Goal: Information Seeking & Learning: Learn about a topic

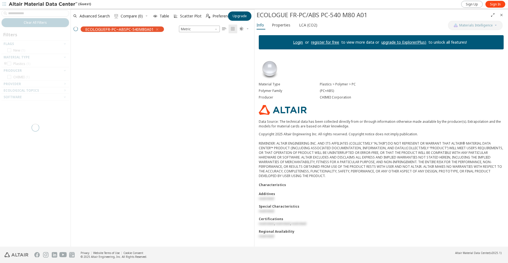
scroll to position [199, 179]
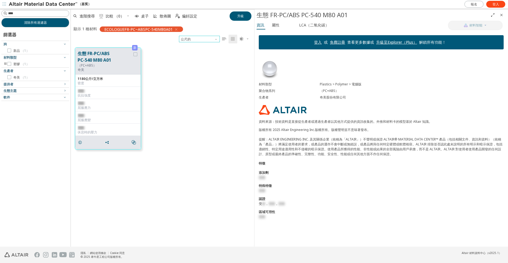
click at [217, 39] on span "單位制" at bounding box center [217, 38] width 4 height 4
click at [156, 44] on div "新 生態 FR-PC/ABS PC-540 M80 A01 （PC+ABS） 奇美 1180公斤/立方米 密度 受限 抗拉強度 受限 屈服應力 受限 屈服應變…" at bounding box center [162, 98] width 183 height 110
click at [494, 4] on span "登入" at bounding box center [496, 4] width 7 height 4
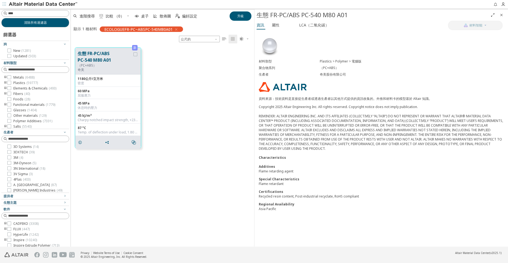
scroll to position [199, 179]
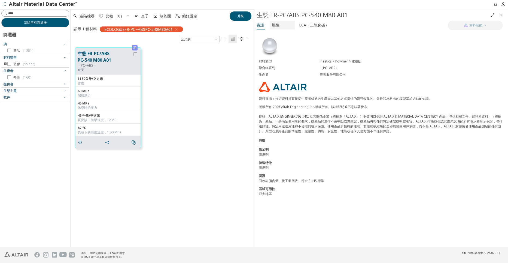
click at [272, 25] on font "屬性" at bounding box center [276, 24] width 8 height 5
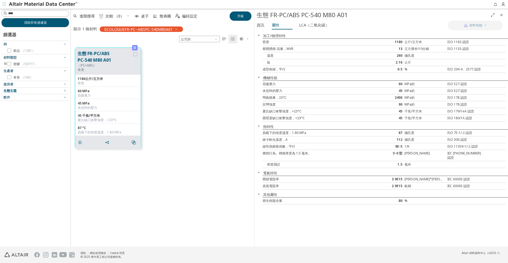
click at [65, 91] on icon "button" at bounding box center [65, 90] width 4 height 4
click at [67, 83] on button "提供者" at bounding box center [35, 84] width 68 height 7
click at [65, 71] on icon "button" at bounding box center [65, 70] width 4 height 4
click at [5, 64] on icon "圖格爾集團" at bounding box center [6, 64] width 4 height 4
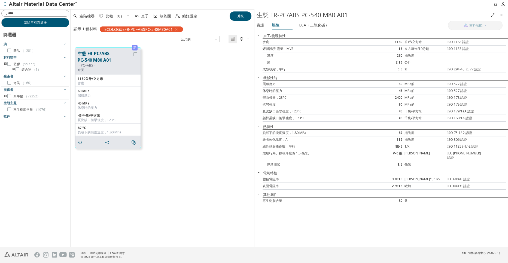
click at [13, 69] on icon "圖格爾集團" at bounding box center [14, 69] width 4 height 4
